Goal: Task Accomplishment & Management: Manage account settings

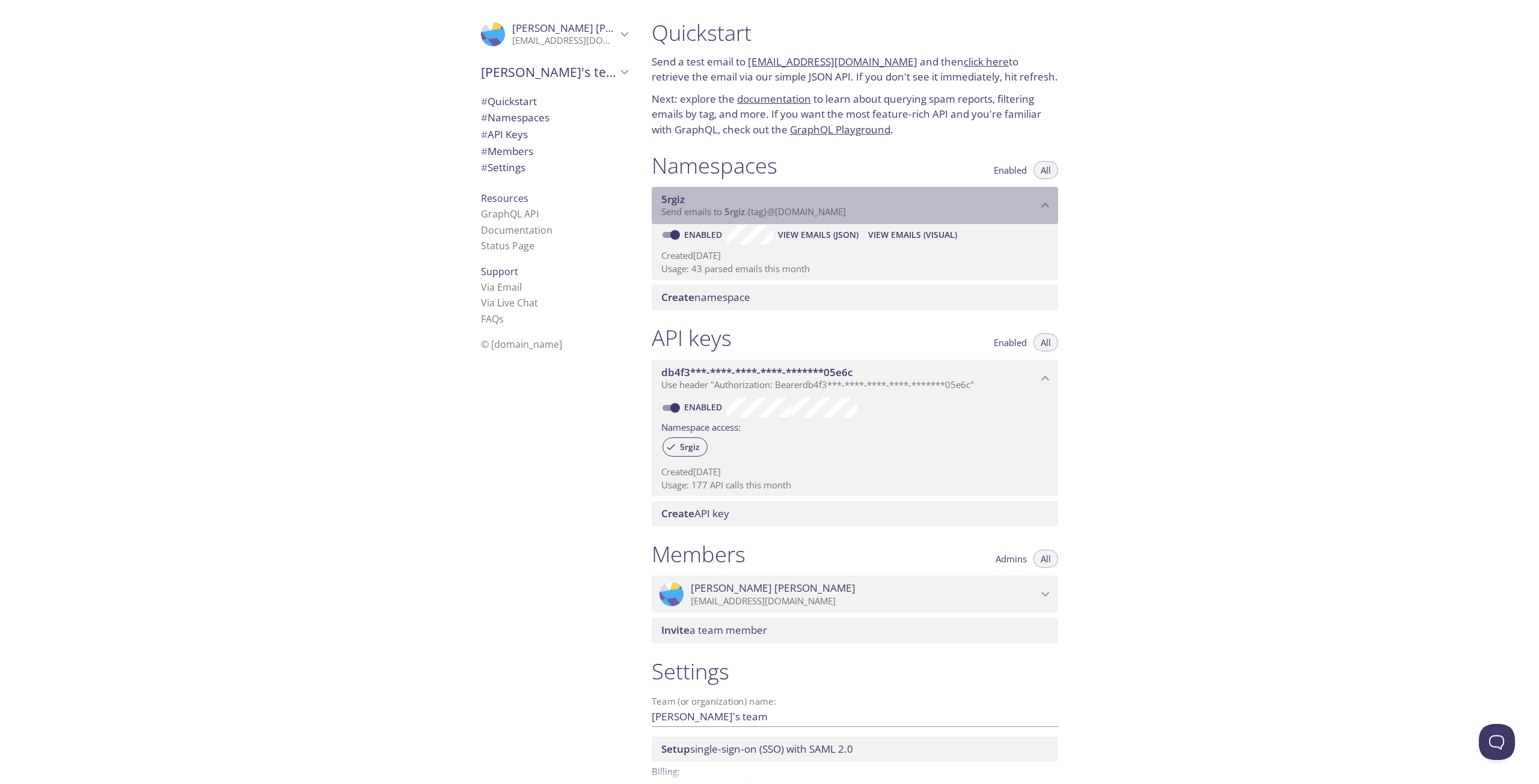
drag, startPoint x: 663, startPoint y: 214, endPoint x: 859, endPoint y: 219, distance: 196.1
click at [859, 219] on div "5rgiz Send emails to 5rgiz . {tag} @[DOMAIN_NAME]" at bounding box center [855, 205] width 406 height 38
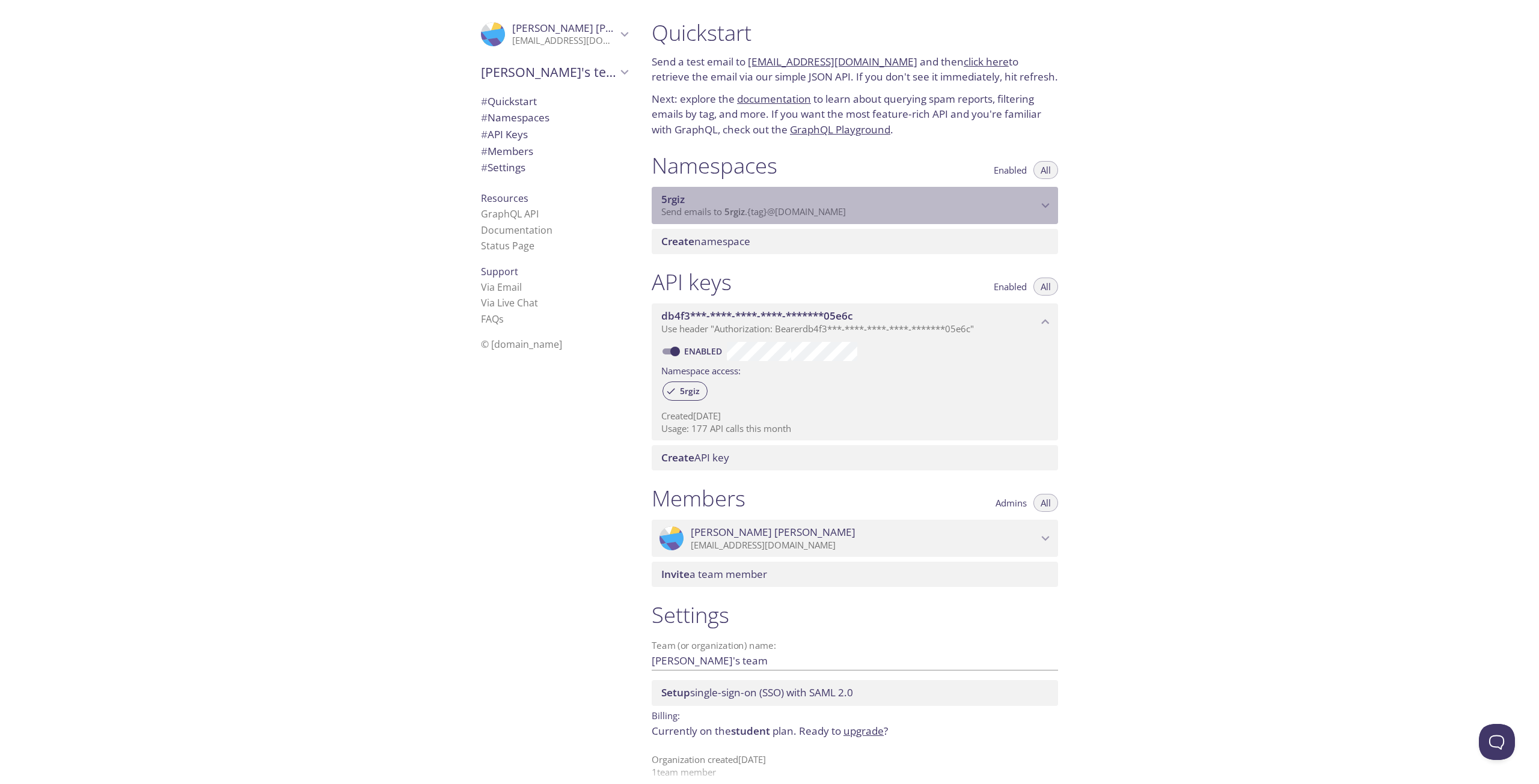
click at [902, 207] on p "Send emails to 5rgiz . {tag} @[DOMAIN_NAME]" at bounding box center [849, 212] width 376 height 12
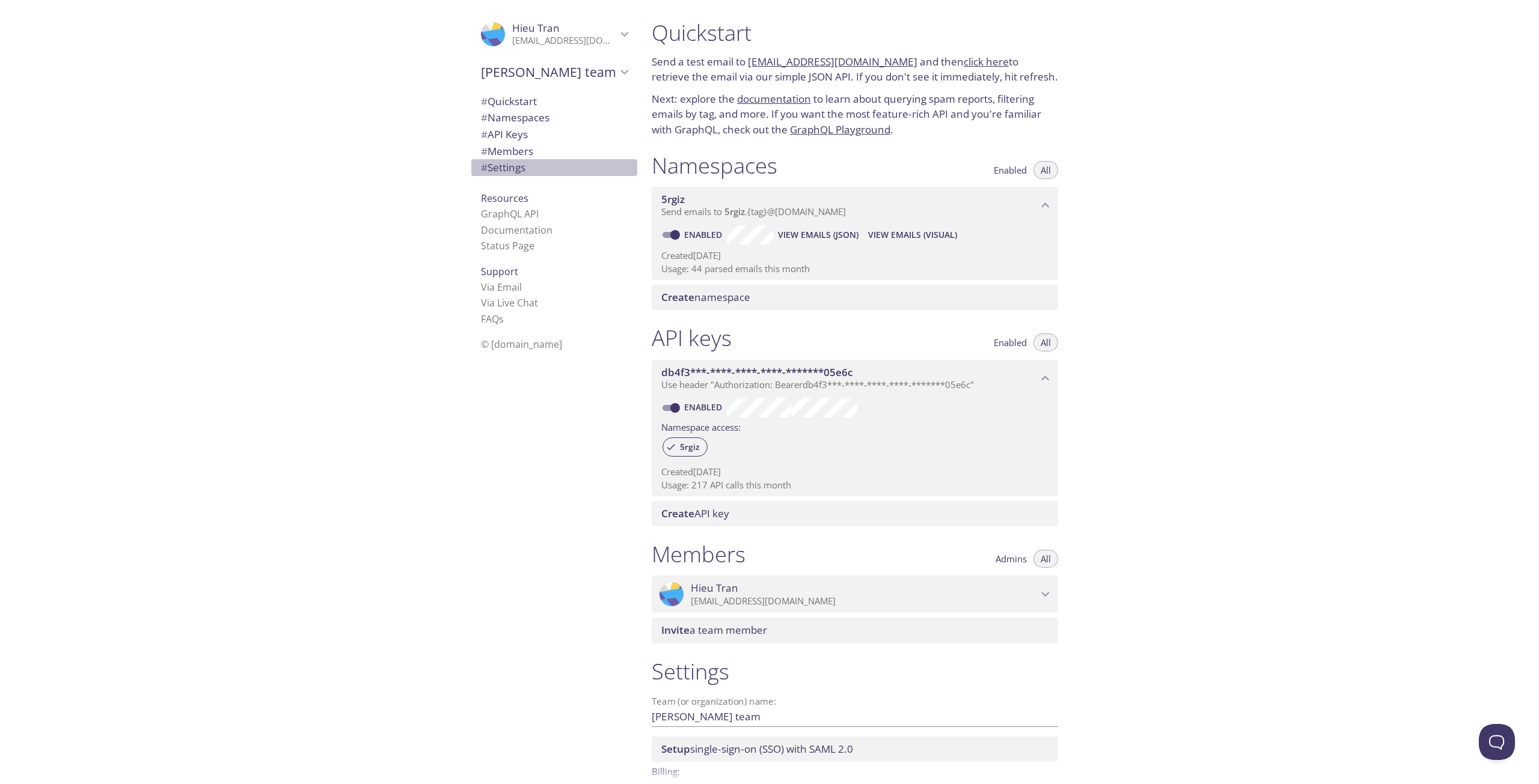
click at [528, 163] on span "# Settings" at bounding box center [554, 168] width 147 height 16
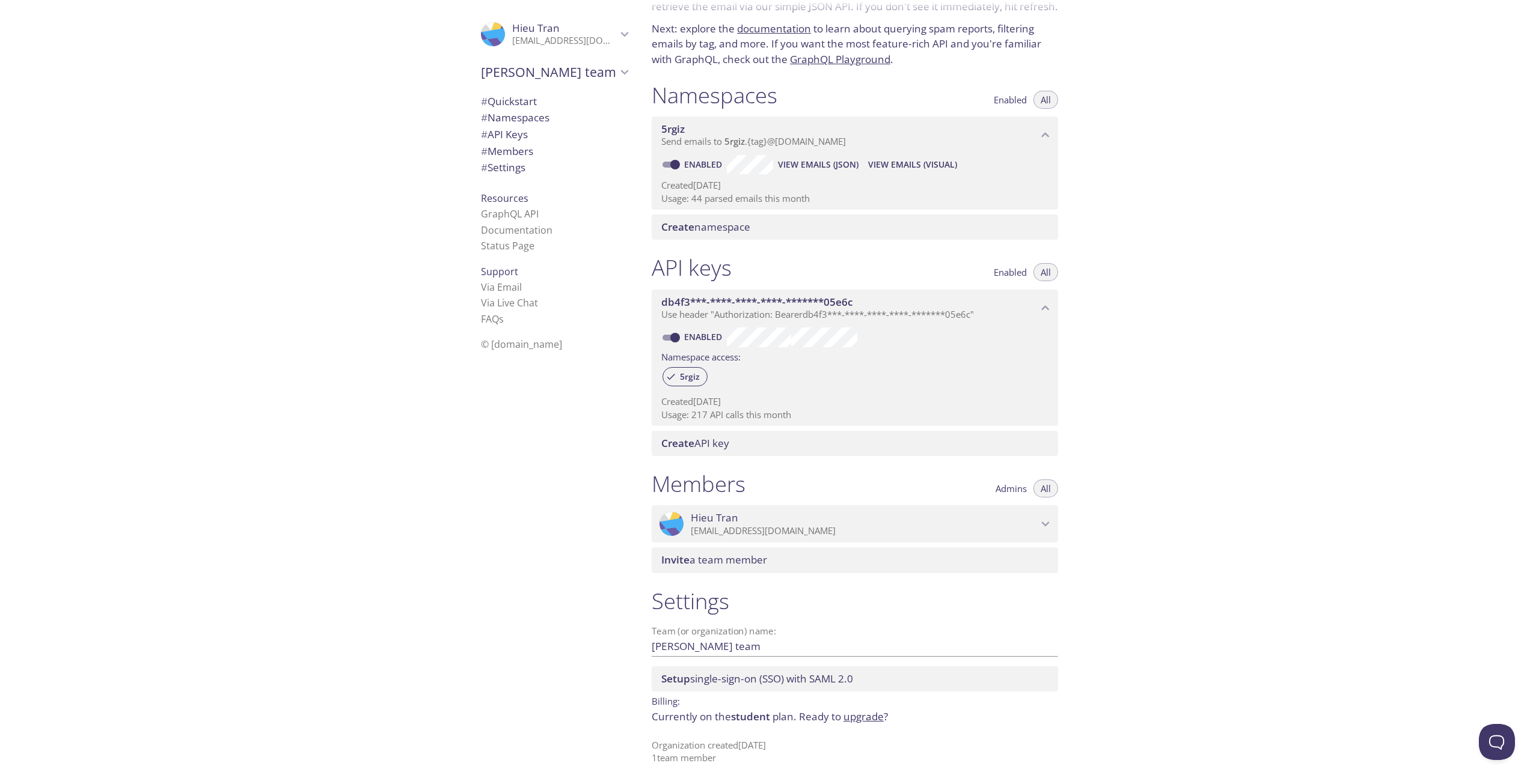
click at [537, 151] on span "# Members" at bounding box center [554, 151] width 147 height 16
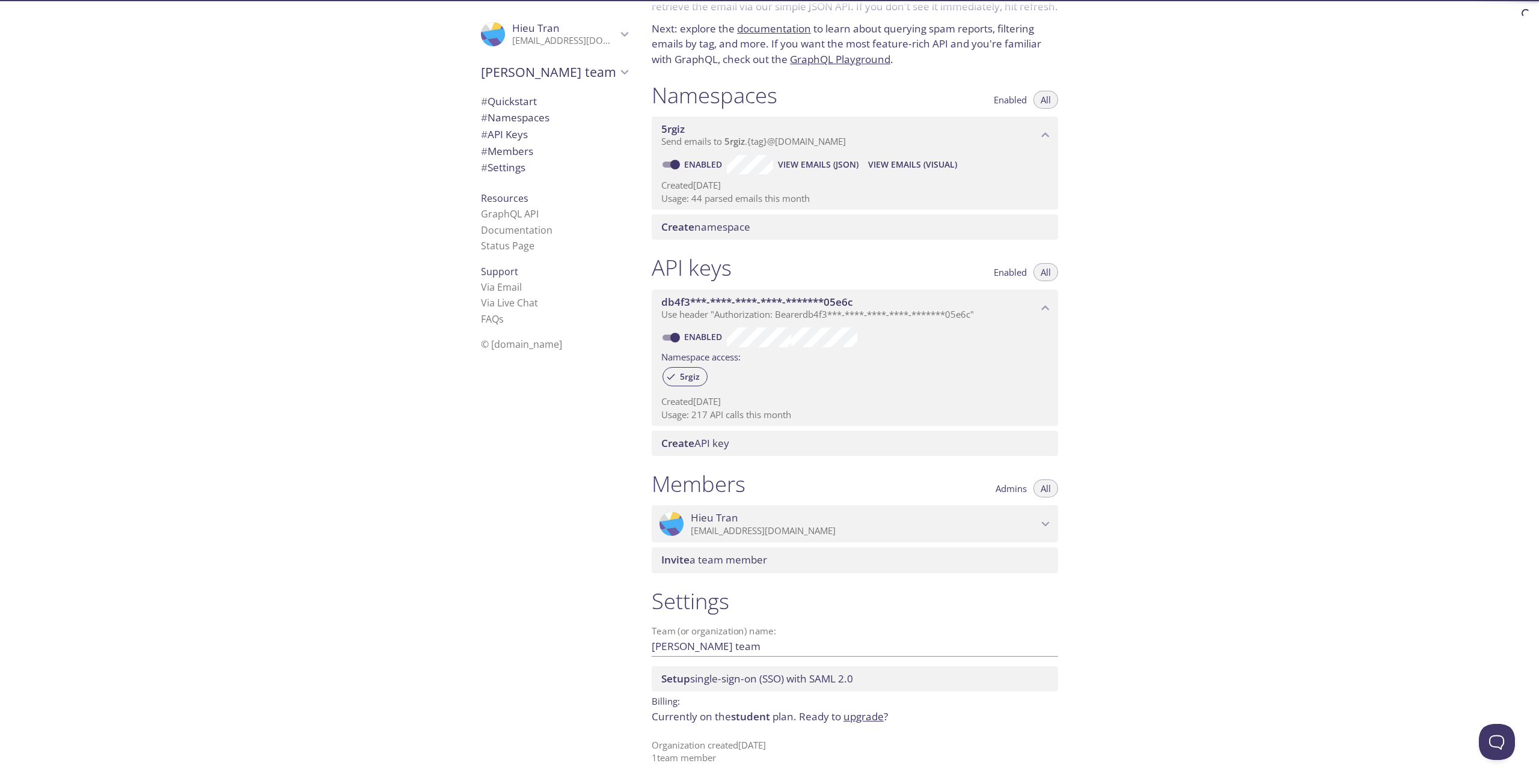
click at [545, 136] on span "# API Keys" at bounding box center [554, 135] width 147 height 16
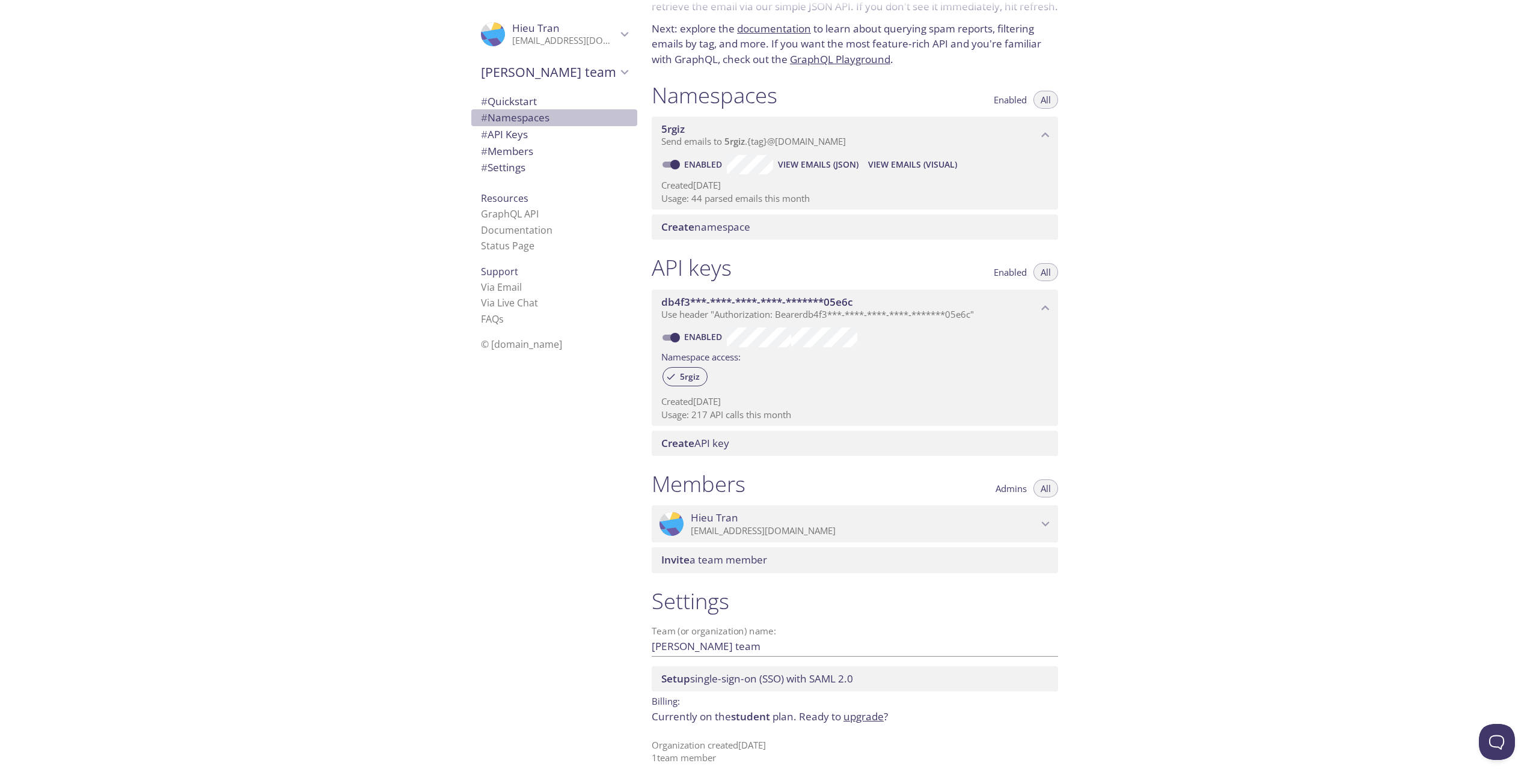
click at [545, 115] on span "# Namespaces" at bounding box center [554, 118] width 147 height 16
click at [545, 97] on span "# Quickstart" at bounding box center [554, 101] width 147 height 16
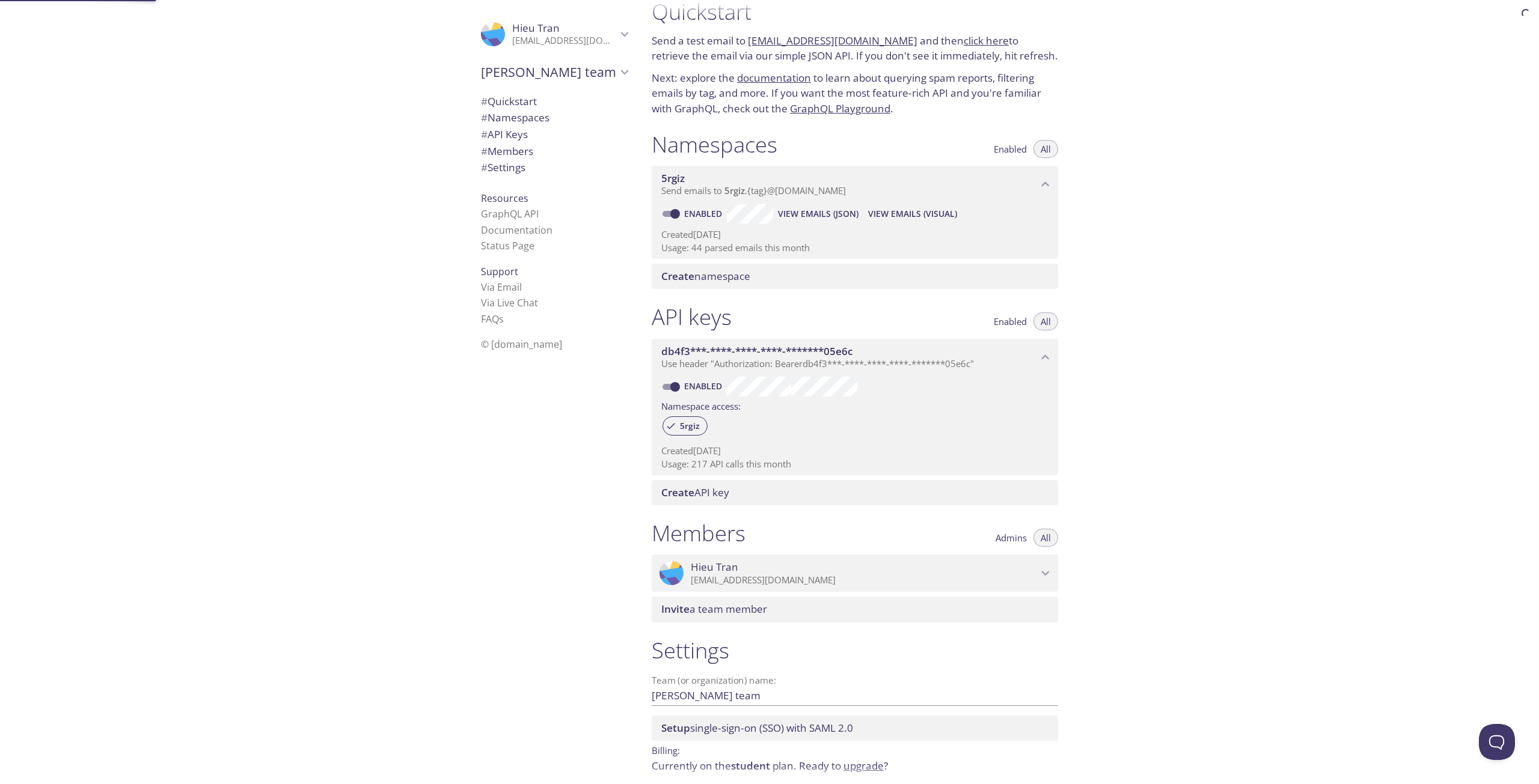
scroll to position [19, 0]
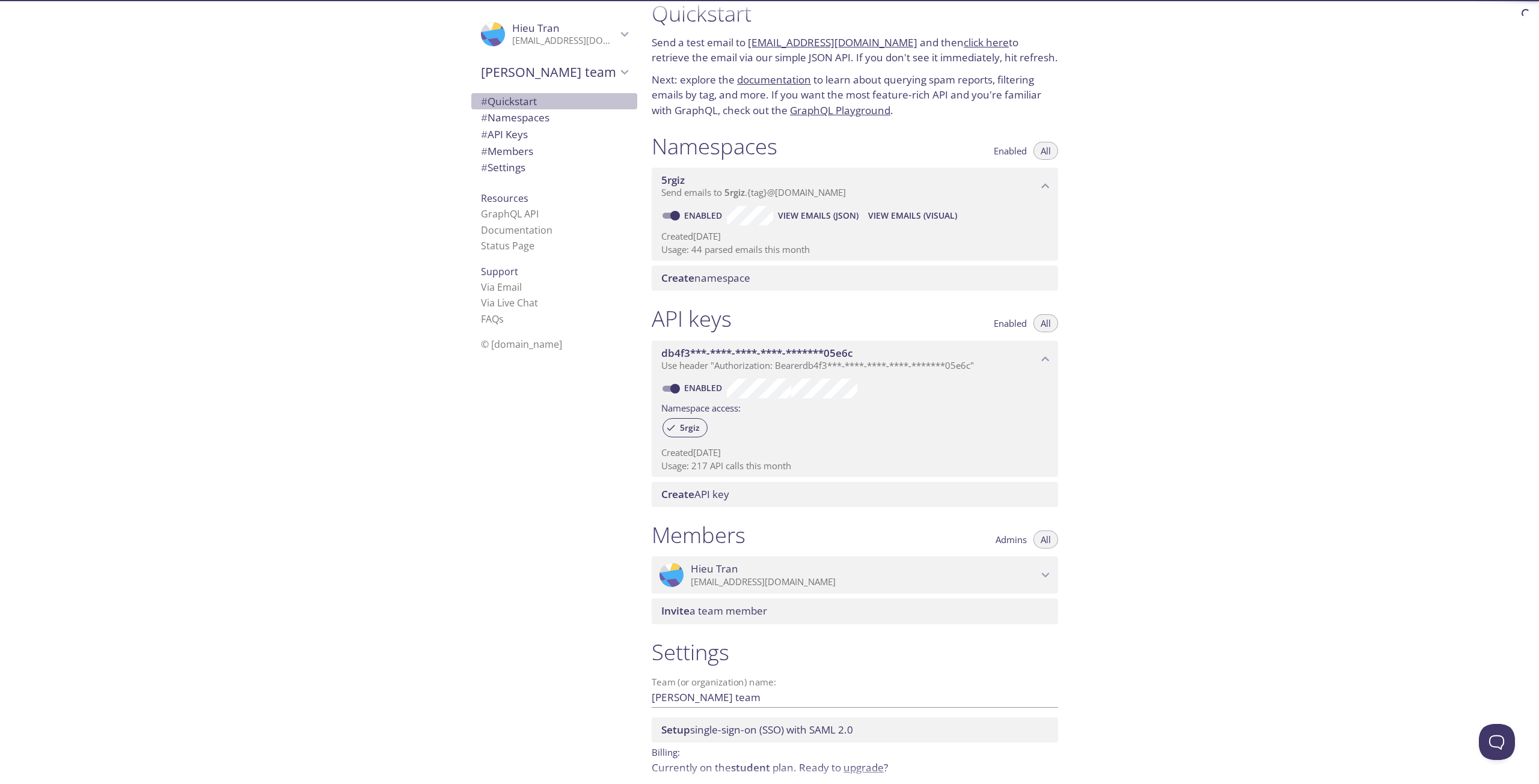
click at [545, 97] on span "# Quickstart" at bounding box center [554, 101] width 147 height 16
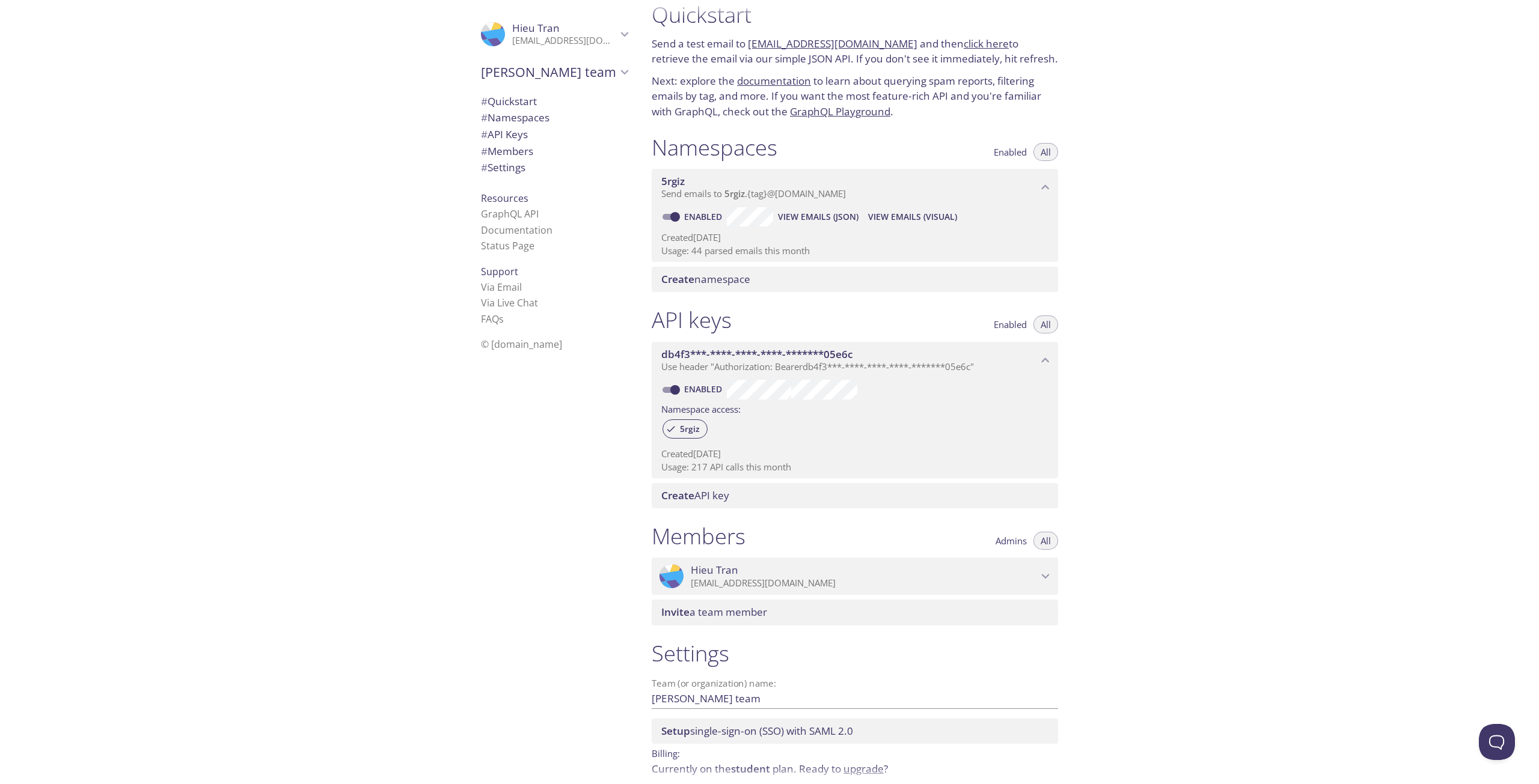
click at [963, 45] on link "click here" at bounding box center [986, 43] width 45 height 14
click at [556, 82] on div "[PERSON_NAME]'s team" at bounding box center [554, 72] width 166 height 31
click at [574, 76] on span "[PERSON_NAME]'s team" at bounding box center [549, 72] width 136 height 17
click at [541, 38] on p "[EMAIL_ADDRESS][DOMAIN_NAME]" at bounding box center [564, 41] width 105 height 12
click at [543, 64] on span "User Settings" at bounding box center [554, 66] width 147 height 16
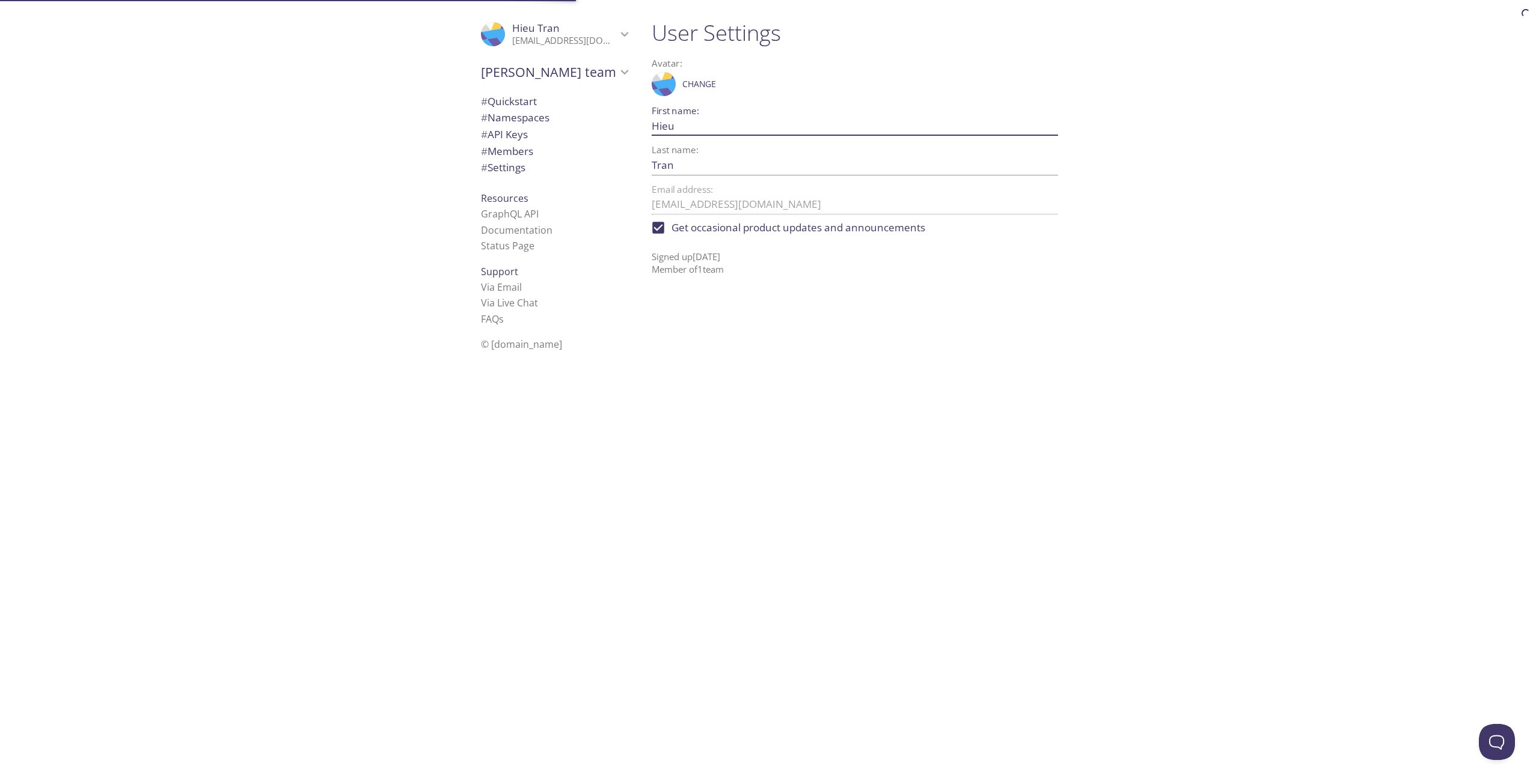
click at [859, 131] on input "[PERSON_NAME]" at bounding box center [836, 126] width 368 height 20
click at [850, 191] on div "Email address: adstranhieu18@gmail.com" at bounding box center [855, 199] width 406 height 30
